Goal: Task Accomplishment & Management: Use online tool/utility

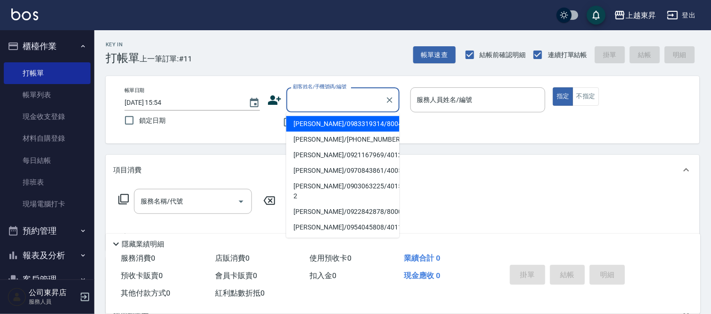
click at [305, 96] on input "顧客姓名/手機號碼/編號" at bounding box center [336, 100] width 91 height 17
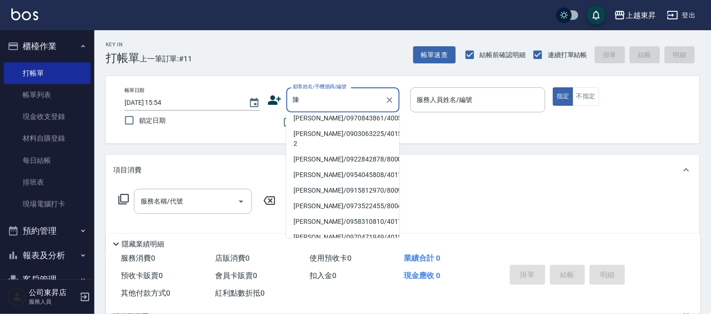
scroll to position [3, 0]
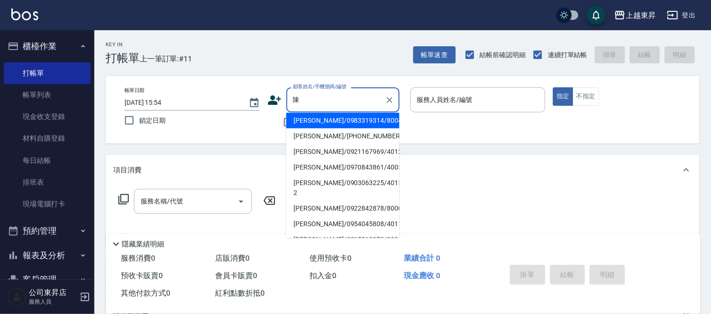
click at [329, 201] on li "[PERSON_NAME]/0922842878/80006" at bounding box center [342, 209] width 113 height 16
type input "[PERSON_NAME]/0922842878/80006"
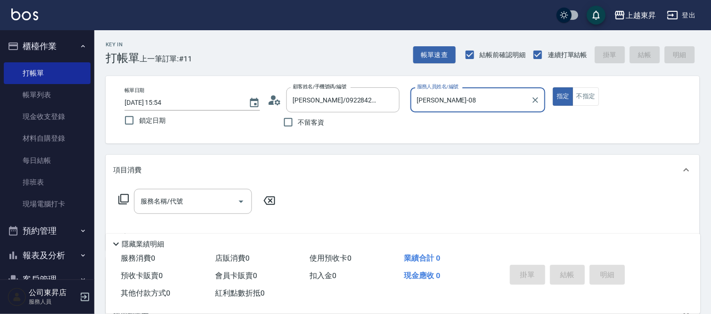
type input "[PERSON_NAME]-08"
click at [324, 100] on input "[PERSON_NAME]/0922842878/80006" at bounding box center [336, 100] width 91 height 17
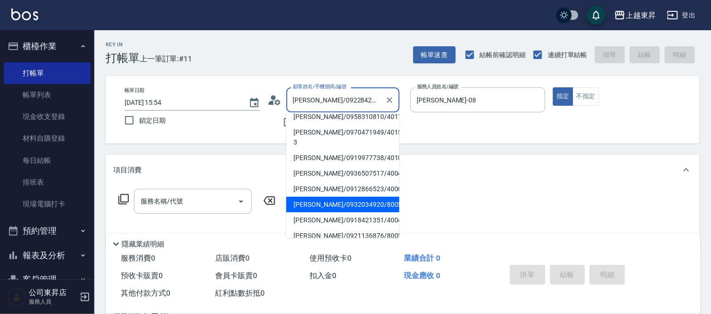
scroll to position [105, 0]
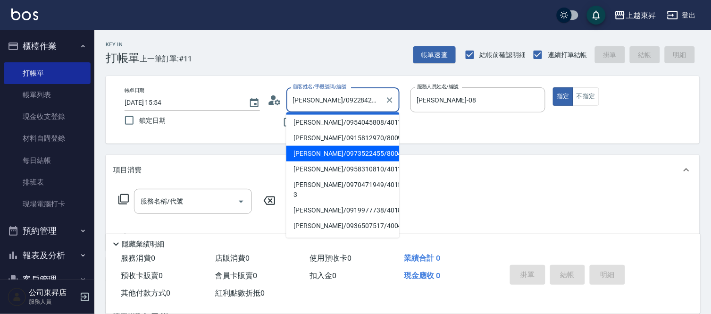
click at [308, 146] on li "[PERSON_NAME]/0973522455/80049" at bounding box center [342, 154] width 113 height 16
type input "[PERSON_NAME]/0973522455/80049"
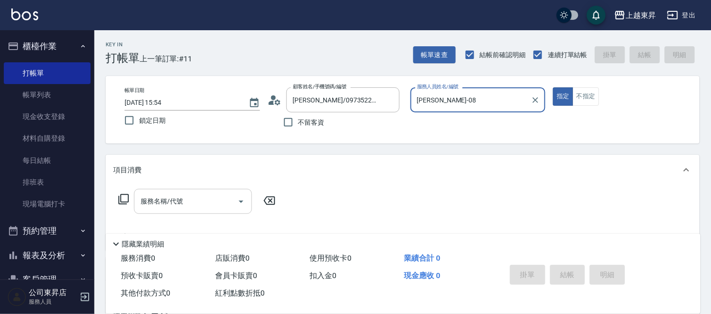
click at [200, 200] on input "服務名稱/代號" at bounding box center [185, 201] width 95 height 17
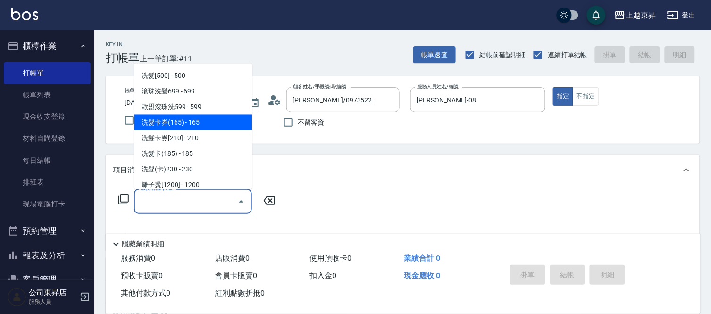
scroll to position [209, 0]
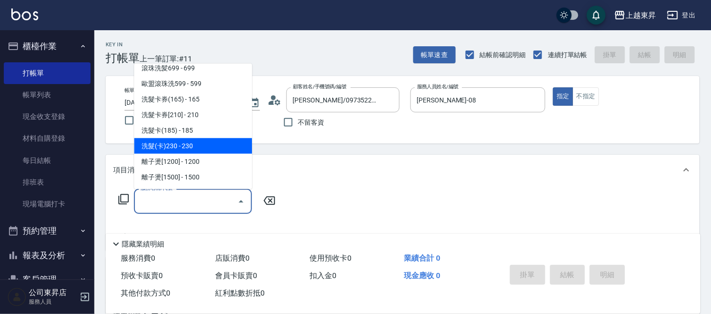
click at [189, 144] on span "洗髮(卡)230 - 230" at bounding box center [193, 146] width 118 height 16
type input "洗髮(卡)230(224)"
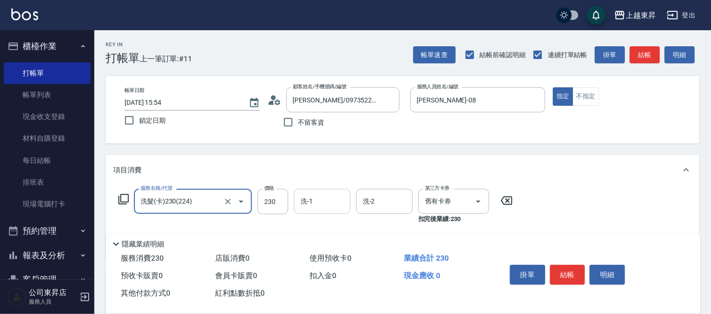
drag, startPoint x: 324, startPoint y: 204, endPoint x: 319, endPoint y: 199, distance: 7.4
click at [323, 203] on input "洗-1" at bounding box center [322, 201] width 48 height 17
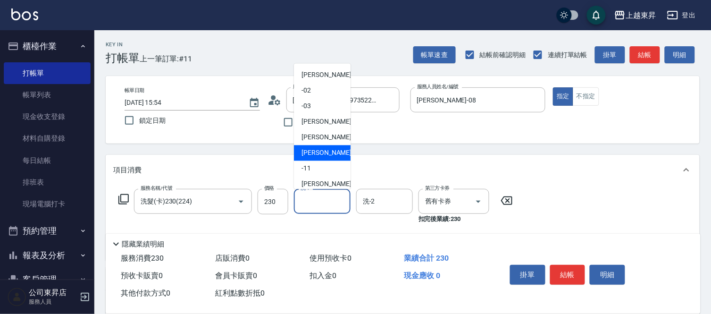
scroll to position [105, 0]
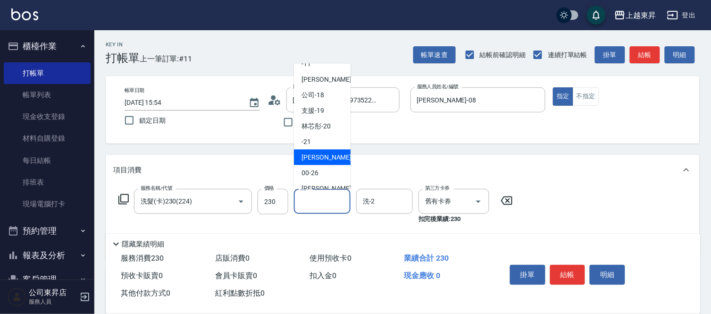
click at [318, 154] on span "[PERSON_NAME]-22" at bounding box center [330, 157] width 59 height 10
type input "[PERSON_NAME]-22"
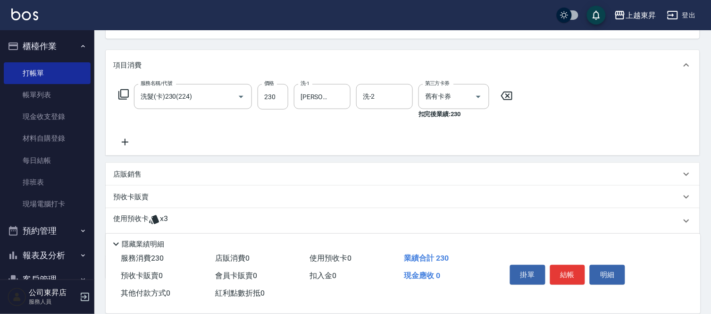
click at [124, 142] on icon at bounding box center [125, 142] width 7 height 7
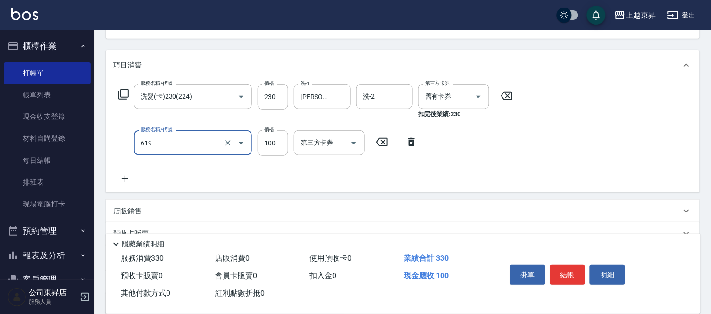
type input "[PERSON_NAME].玻酸.晶膜.水療(619)"
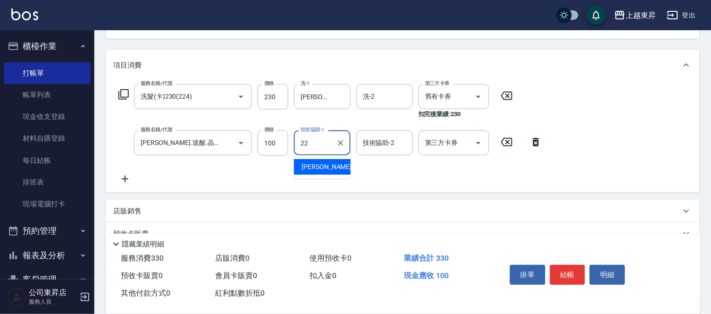
type input "[PERSON_NAME]-22"
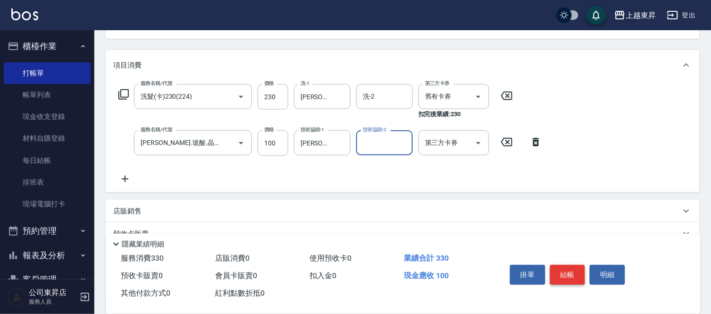
click at [559, 265] on button "結帳" at bounding box center [567, 275] width 35 height 20
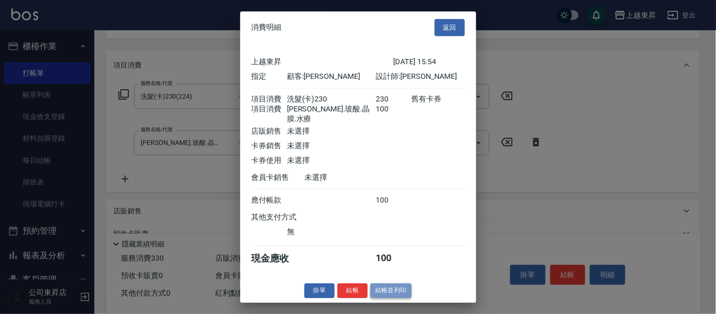
click at [398, 289] on button "結帳並列印" at bounding box center [390, 290] width 41 height 15
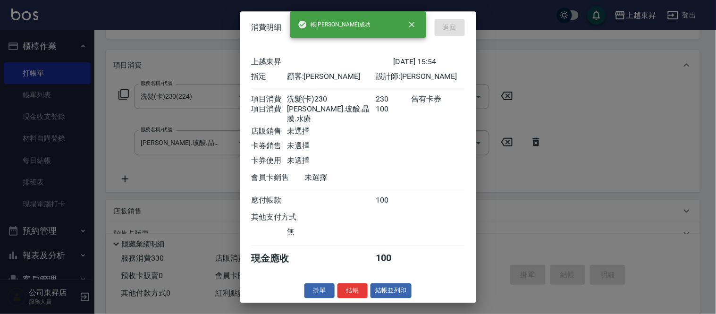
type input "[DATE] 17:13"
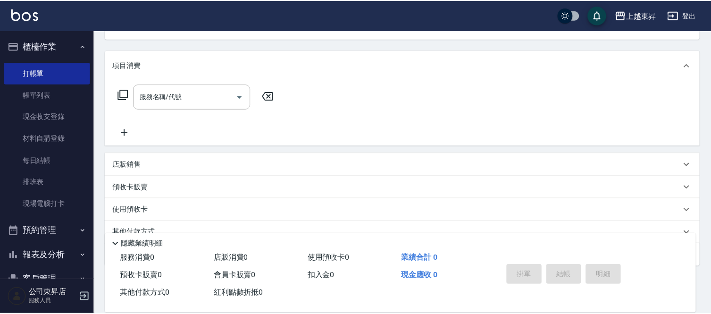
scroll to position [92, 0]
